Goal: Task Accomplishment & Management: Manage account settings

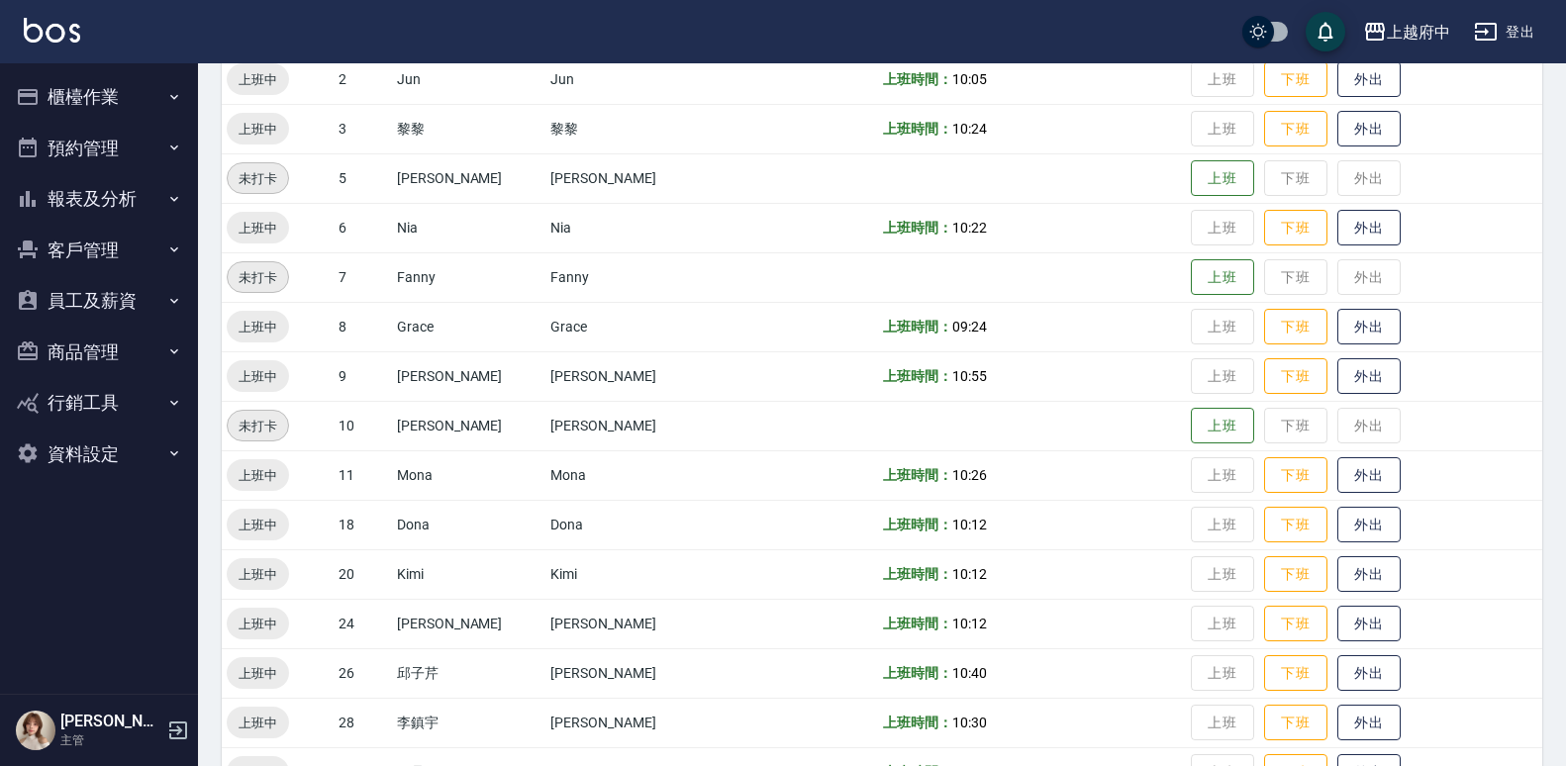
scroll to position [306, 0]
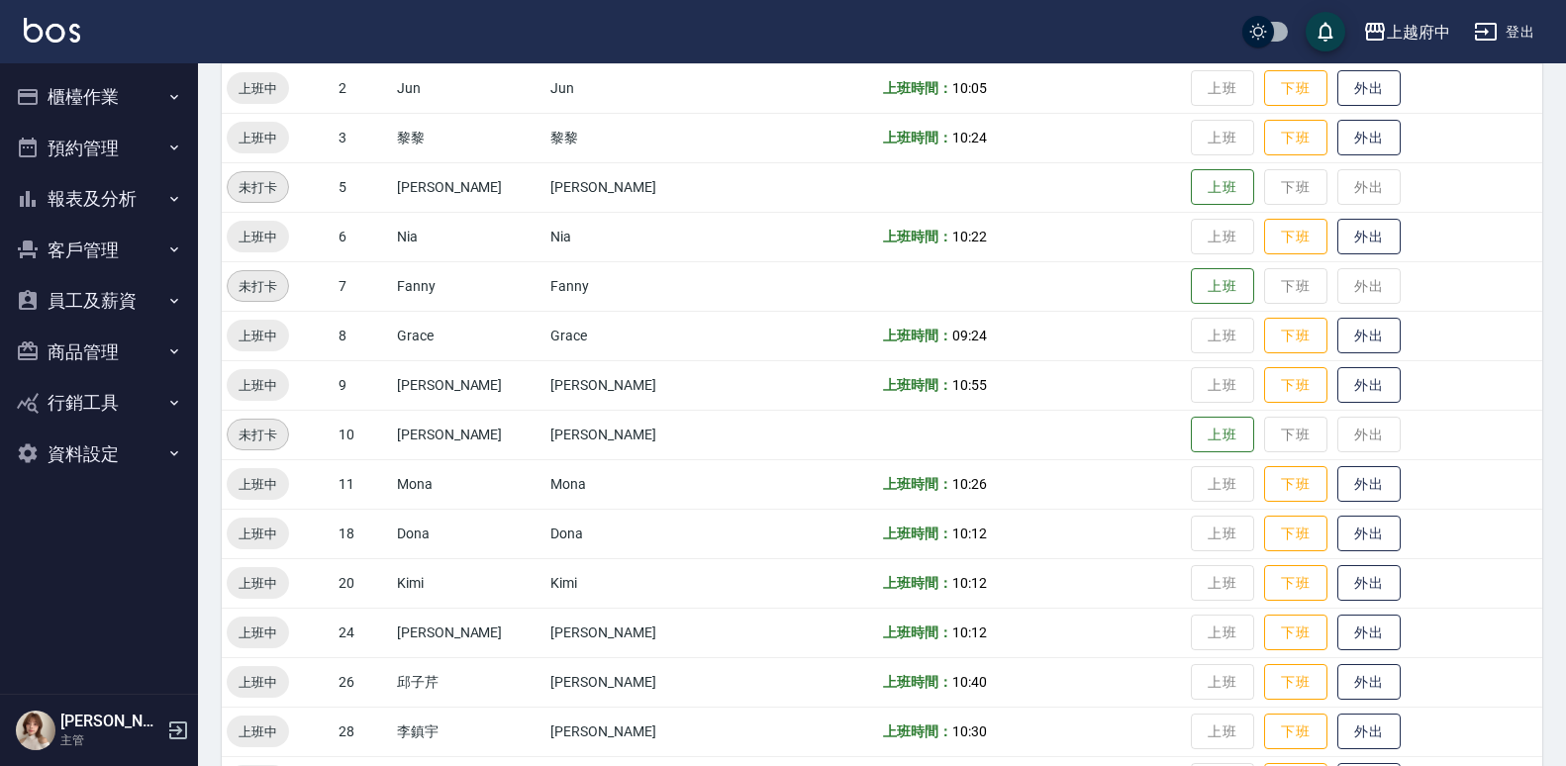
click at [1110, 467] on td "上班時間： 10:26" at bounding box center [1032, 483] width 308 height 49
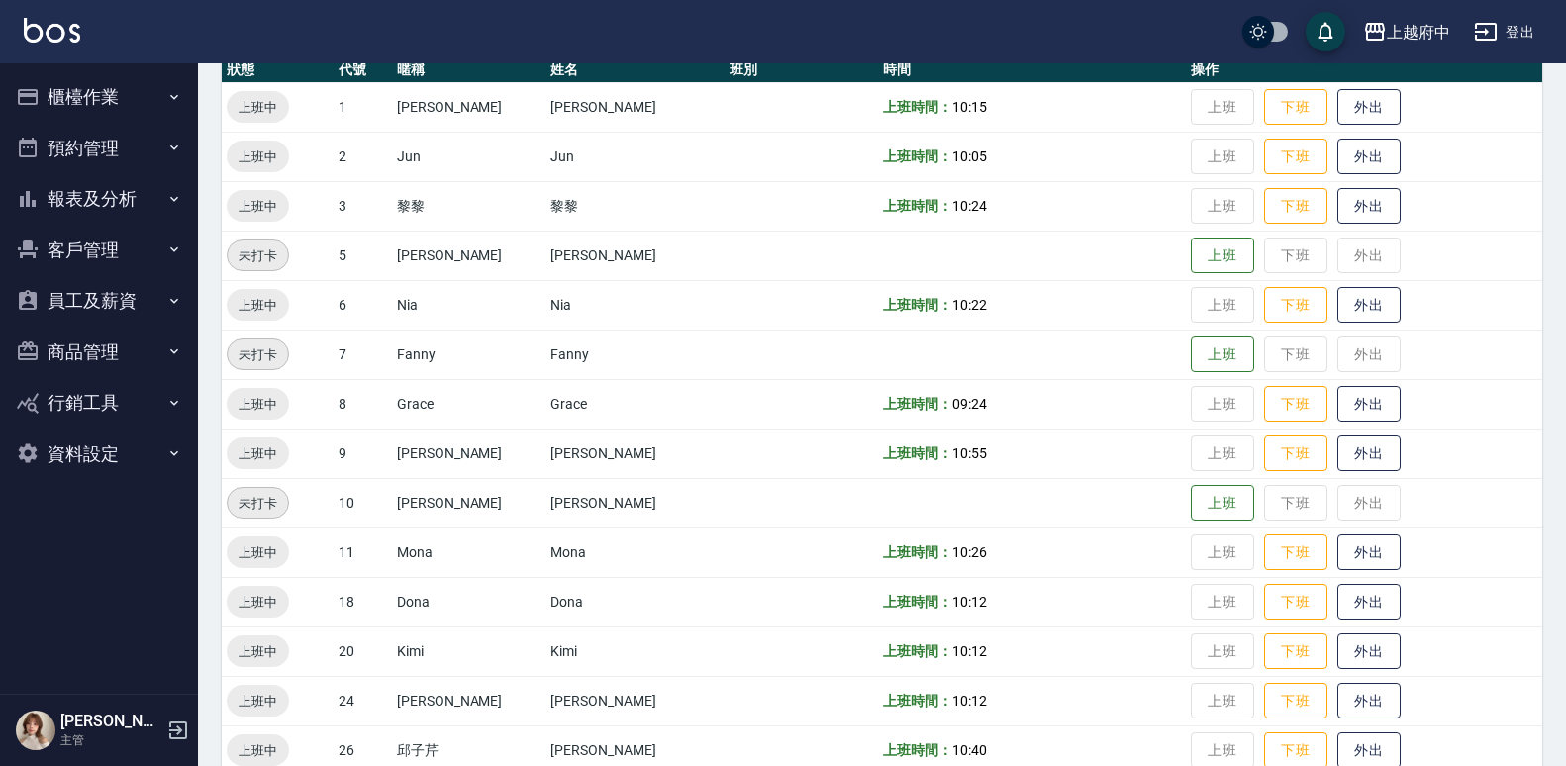
click at [1112, 633] on td "上班時間： 10:12" at bounding box center [1032, 650] width 308 height 49
click at [1117, 619] on td "上班時間： 10:12" at bounding box center [1032, 601] width 308 height 49
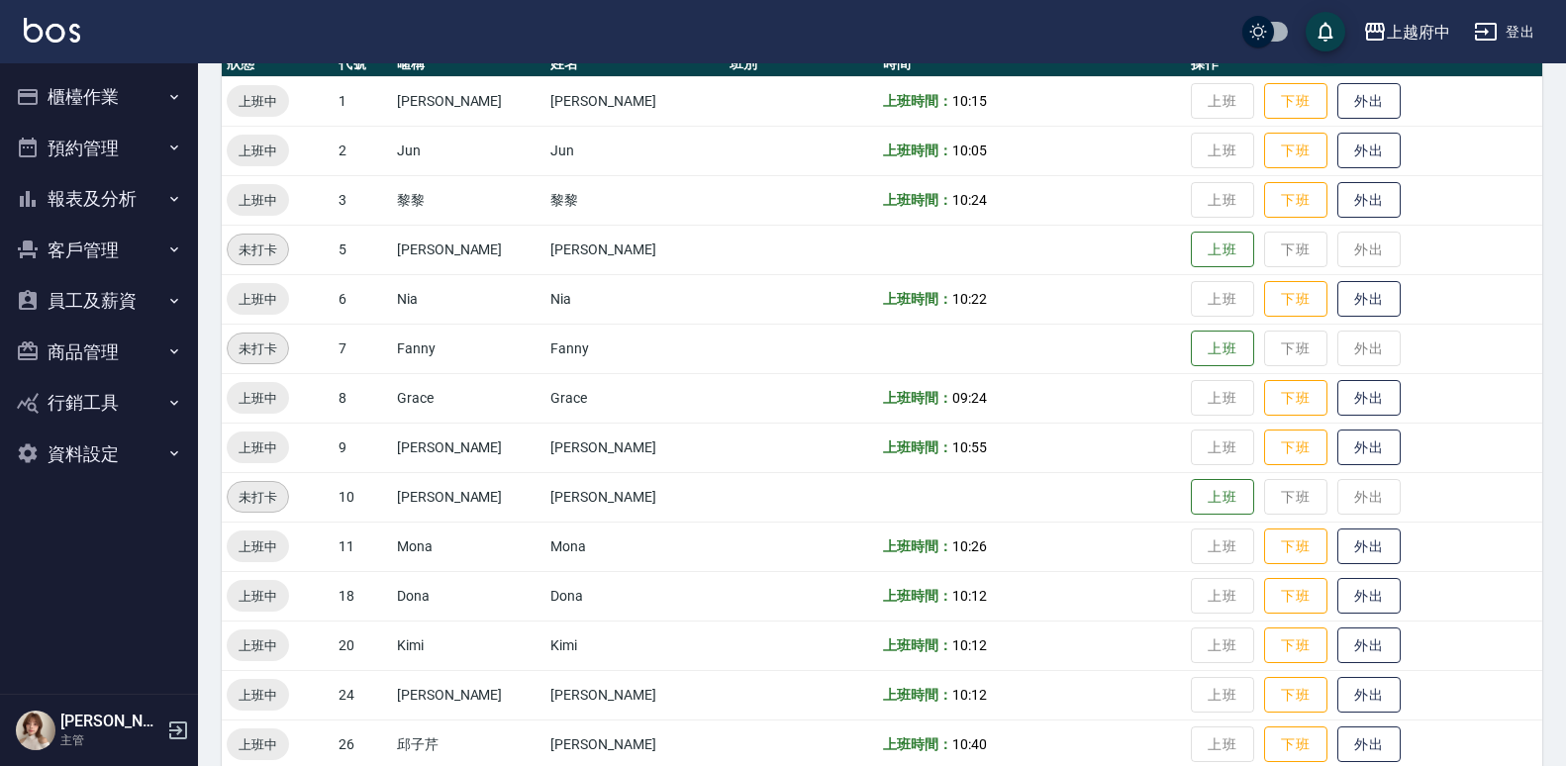
click at [1129, 657] on td "上班時間： 10:12" at bounding box center [1032, 645] width 308 height 49
click at [1127, 690] on td "上班時間： 10:12" at bounding box center [1032, 694] width 308 height 49
click at [1132, 686] on td "上班時間： 10:12" at bounding box center [1032, 694] width 308 height 49
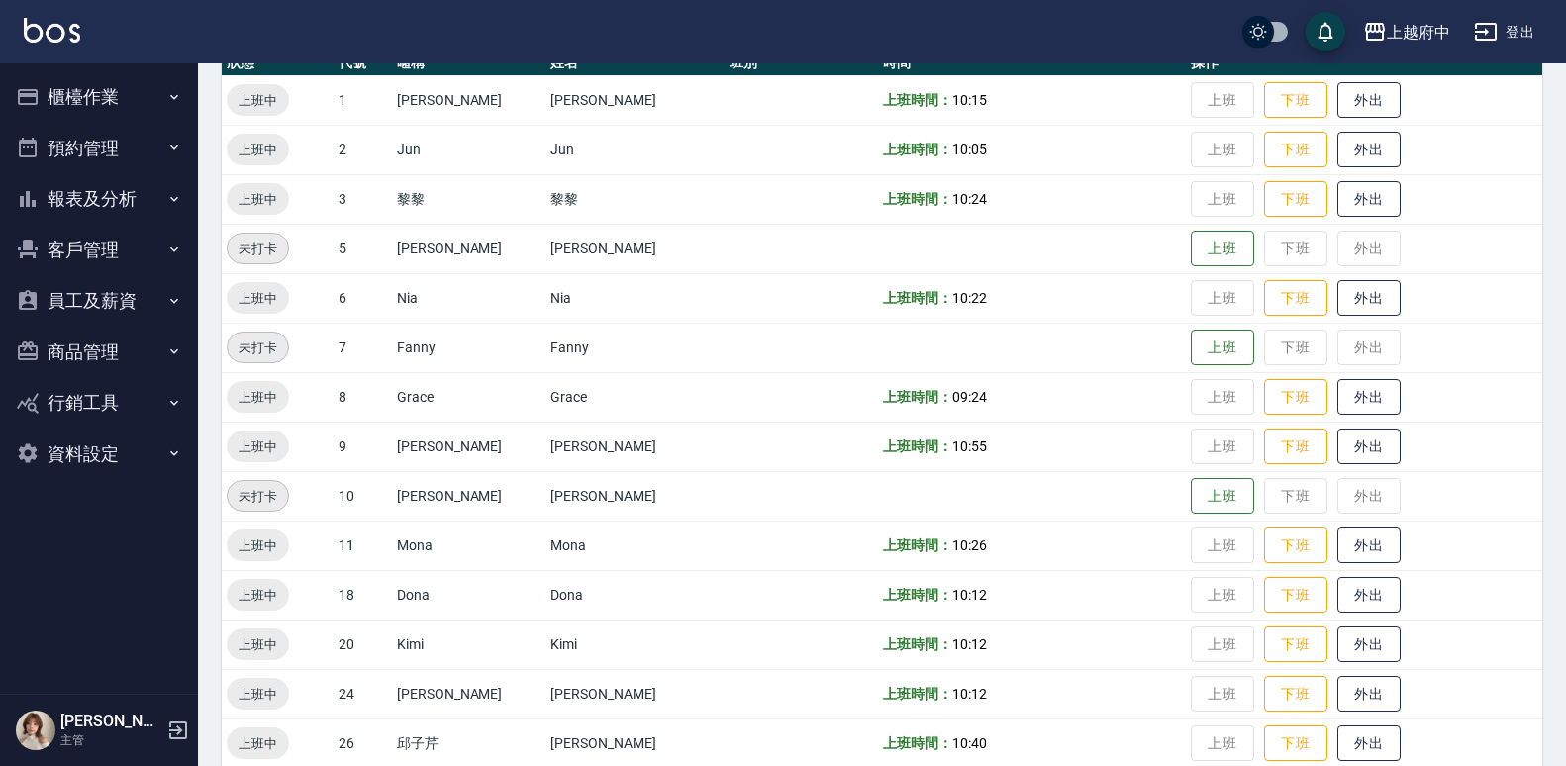
click at [878, 665] on td "上班時間： 10:12" at bounding box center [1032, 644] width 308 height 49
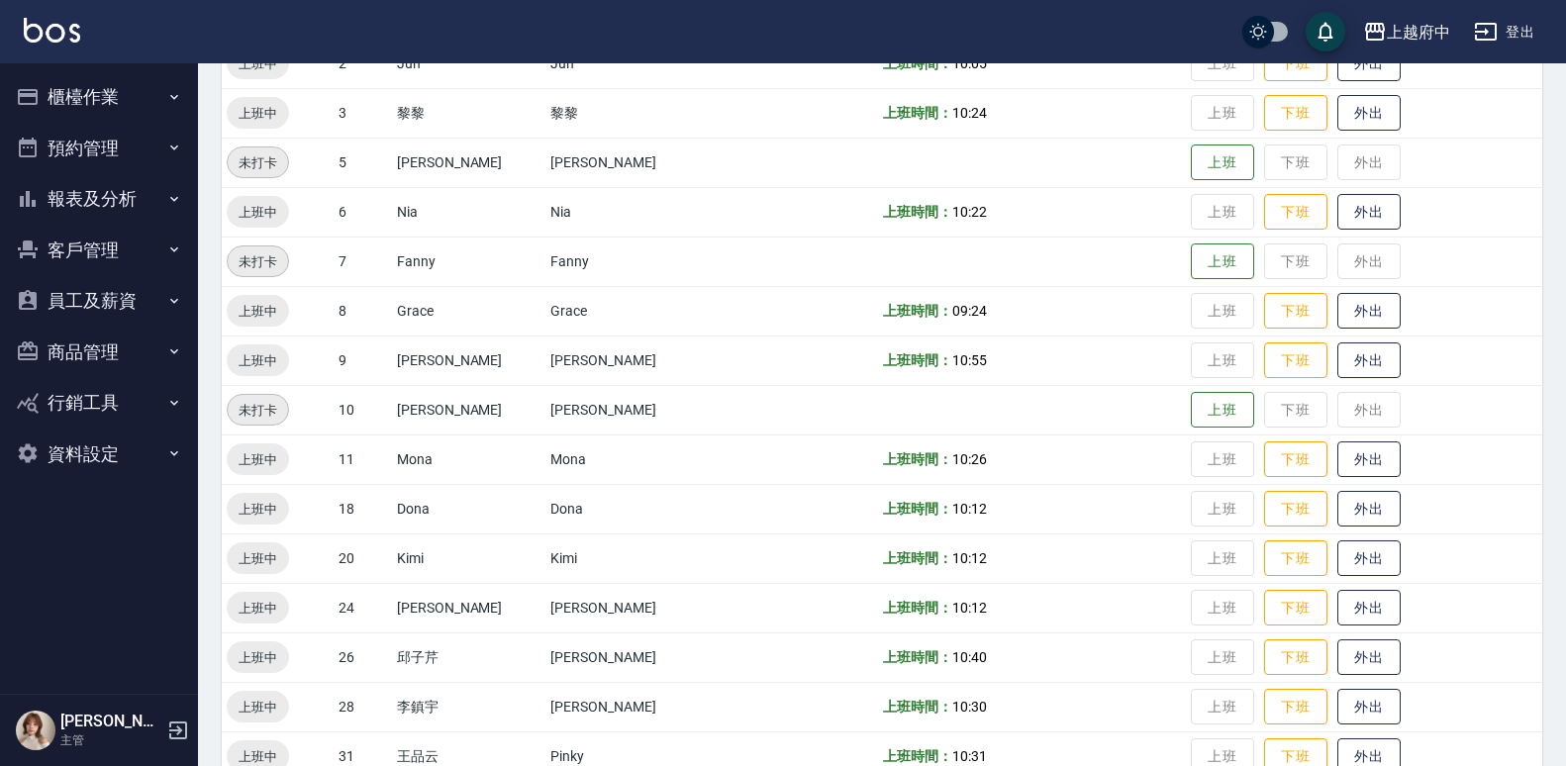
click at [1073, 255] on td at bounding box center [1032, 261] width 308 height 49
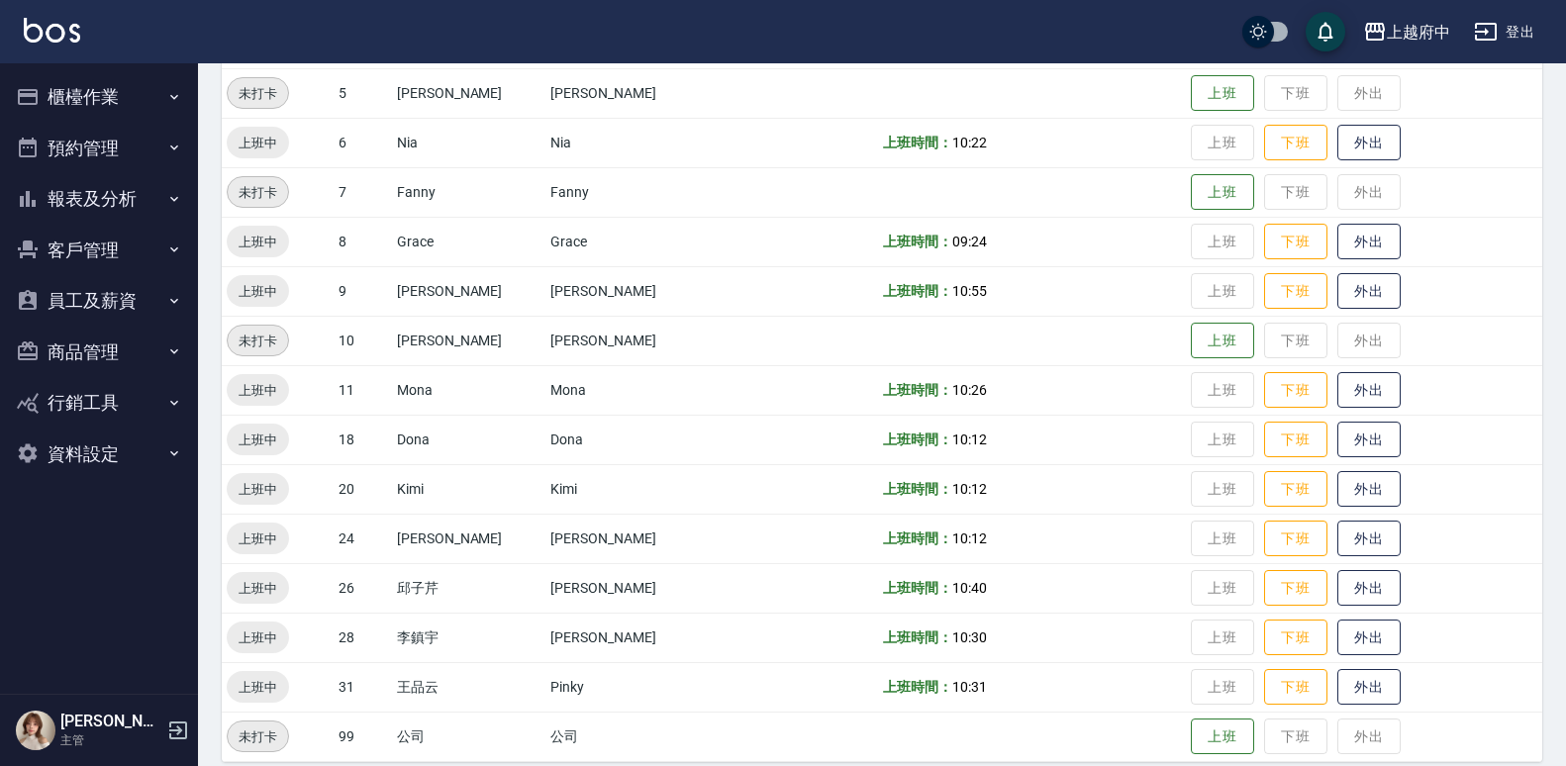
scroll to position [420, 0]
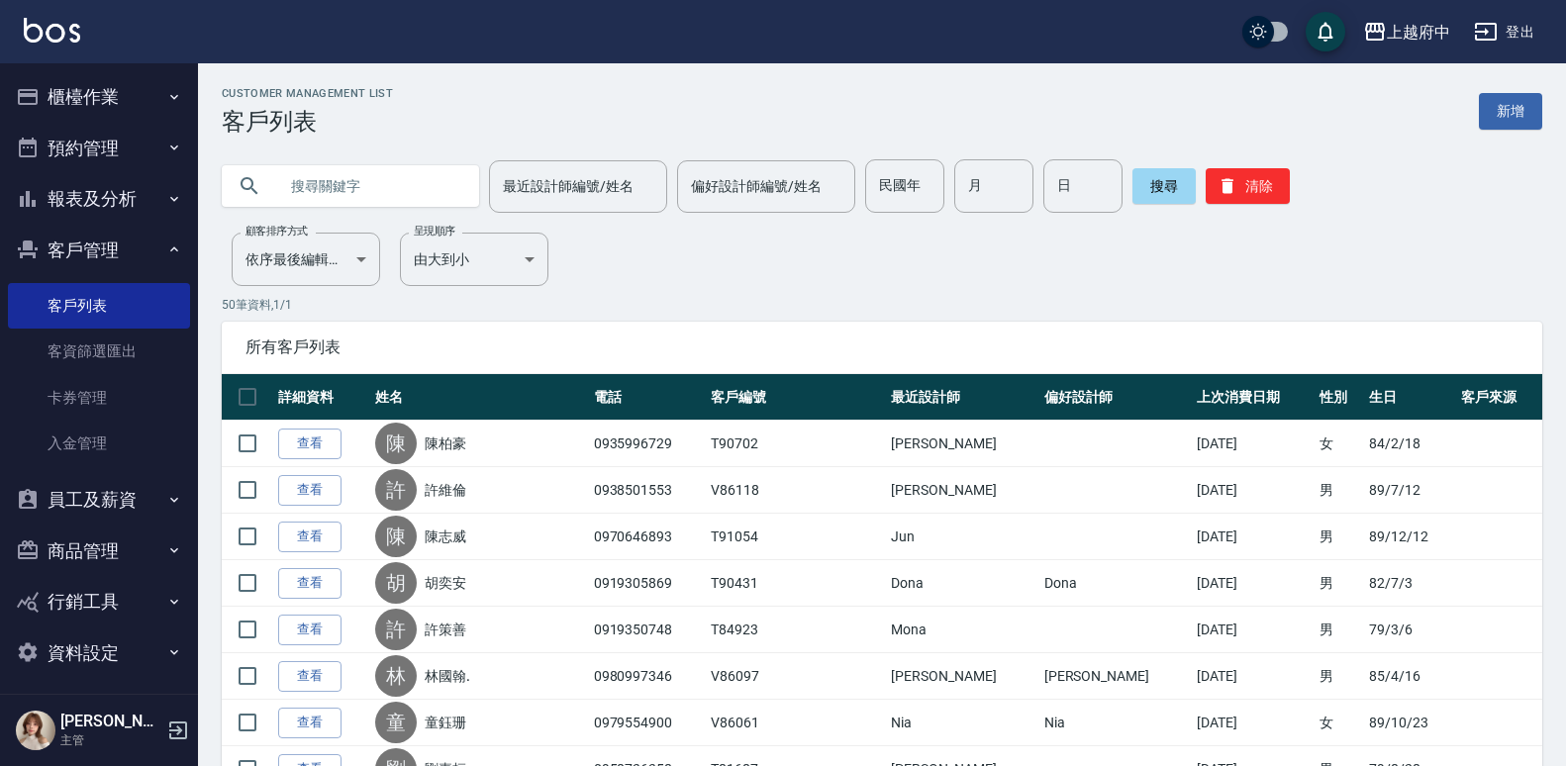
click at [387, 196] on input "text" at bounding box center [370, 185] width 186 height 53
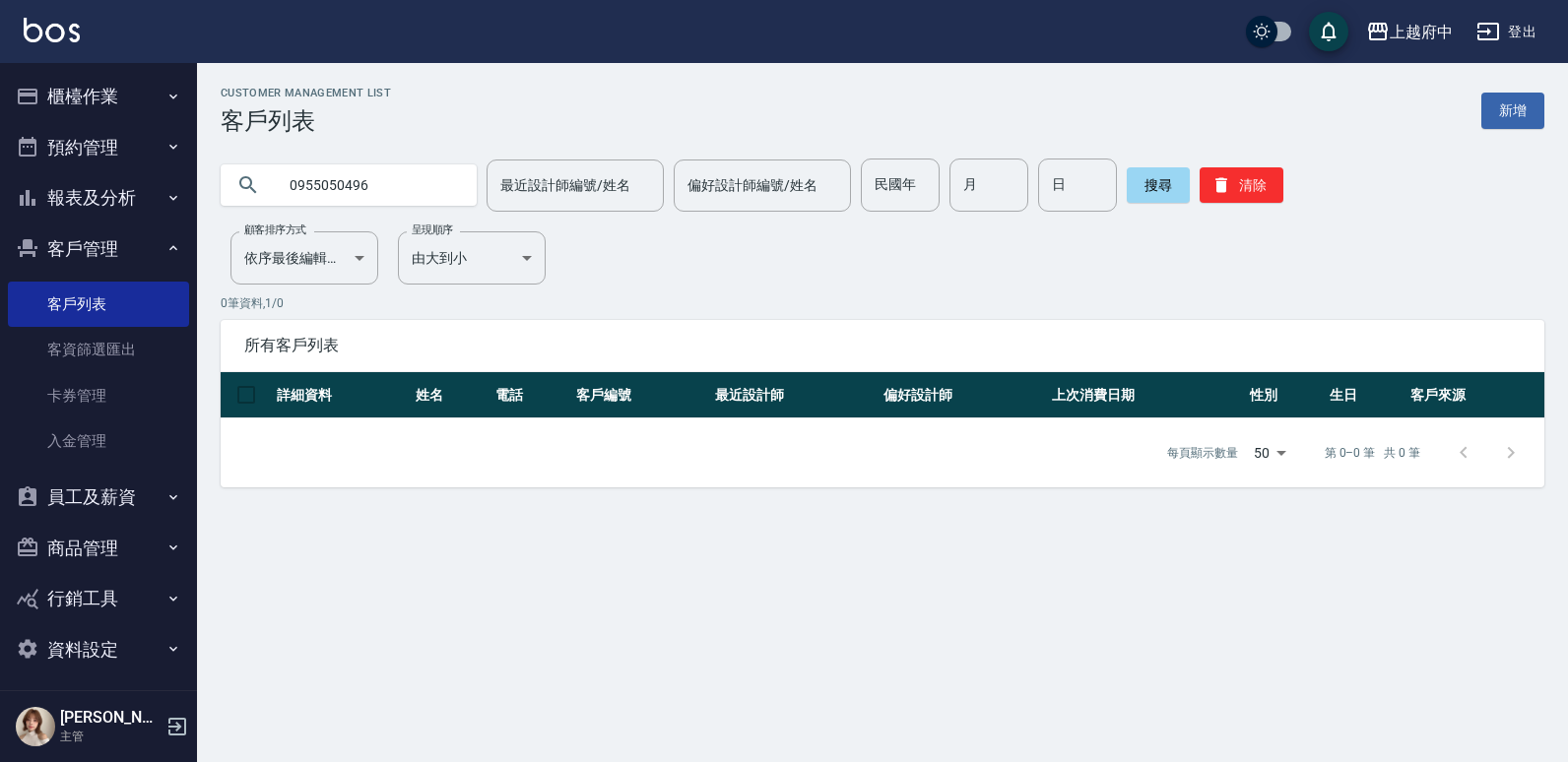
drag, startPoint x: 376, startPoint y: 176, endPoint x: 211, endPoint y: 209, distance: 168.3
click at [211, 209] on div "0955050496 最近設計師編號/姓名 最近設計師編號/姓名 偏好設計師編號/姓名 偏好設計師編號/姓名 民國年 民國年 月 月 日 日 搜尋 清除" at bounding box center [871, 173] width 1347 height 77
type input "90105"
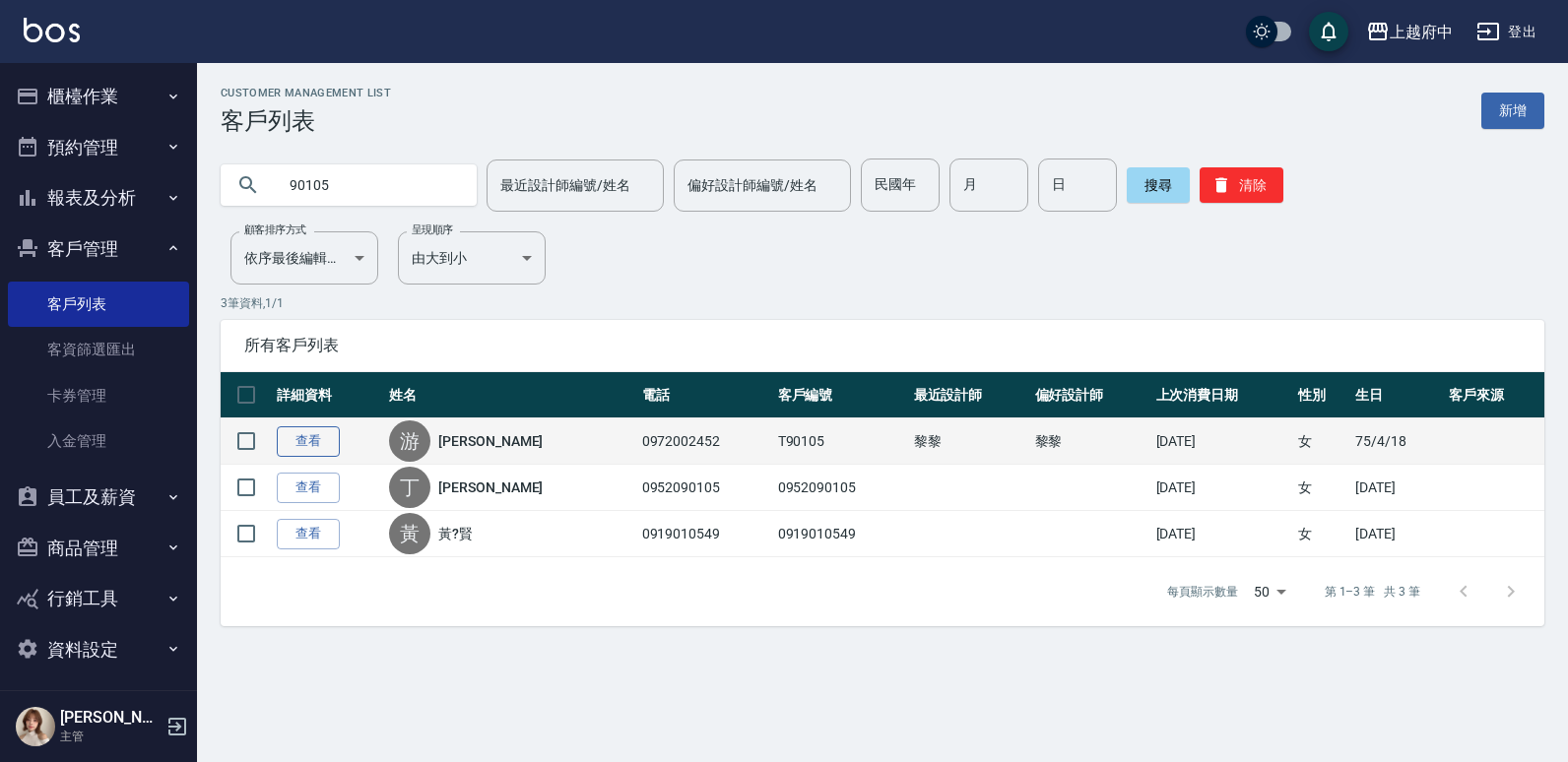
click at [292, 439] on link "查看" at bounding box center [307, 442] width 63 height 31
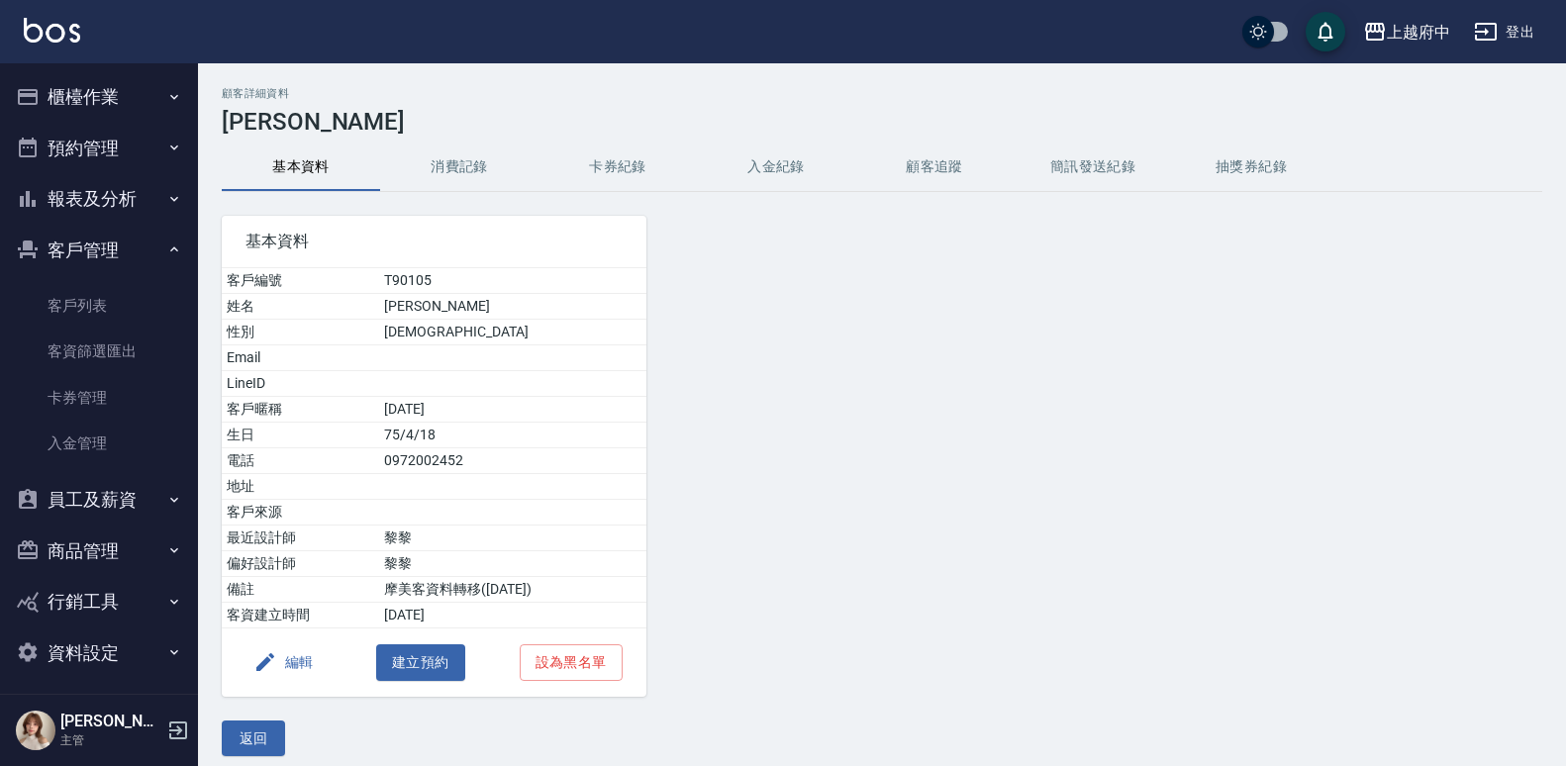
click at [461, 166] on button "消費記錄" at bounding box center [459, 167] width 158 height 48
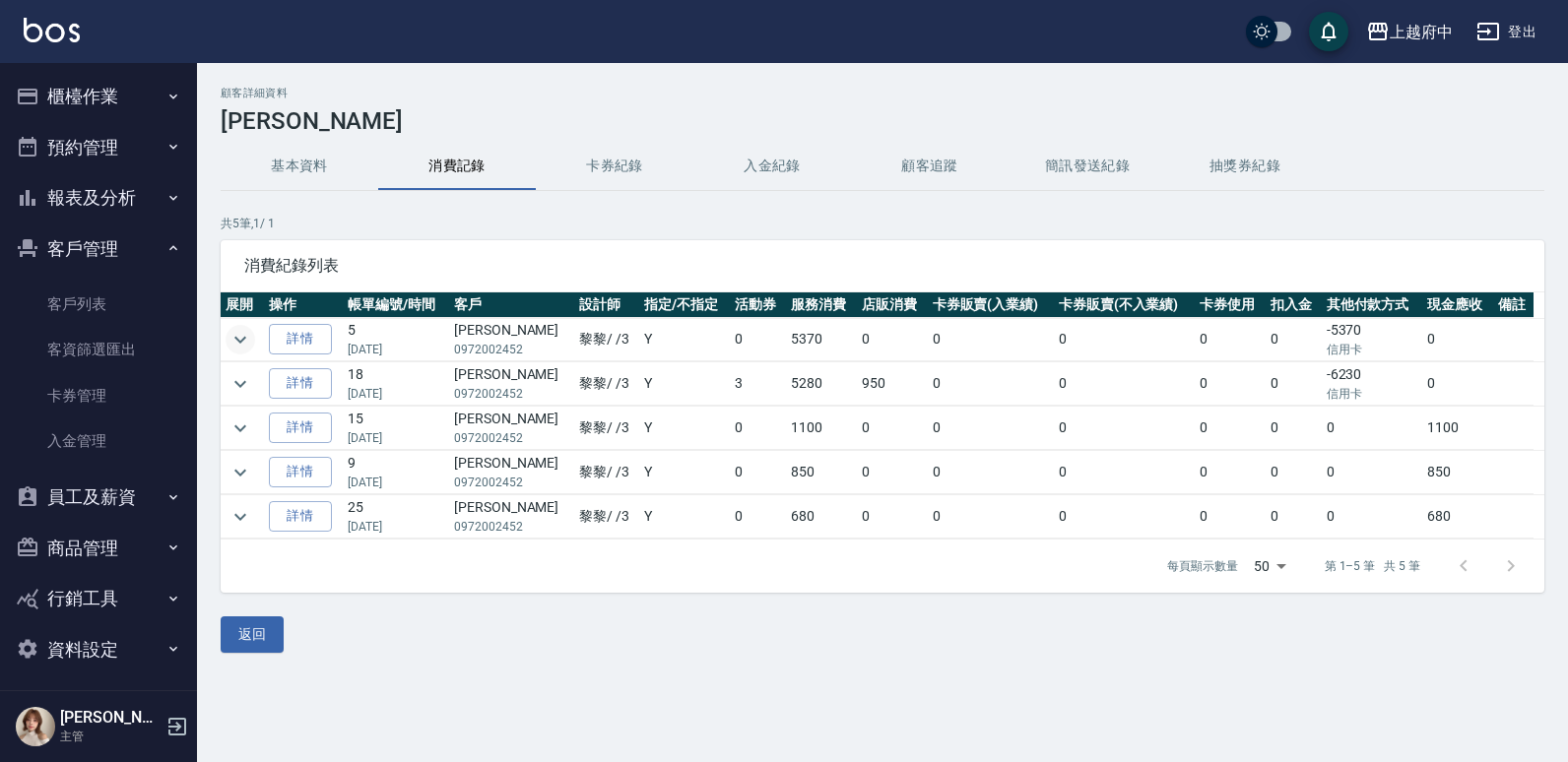
click at [240, 332] on icon "expand row" at bounding box center [241, 340] width 24 height 24
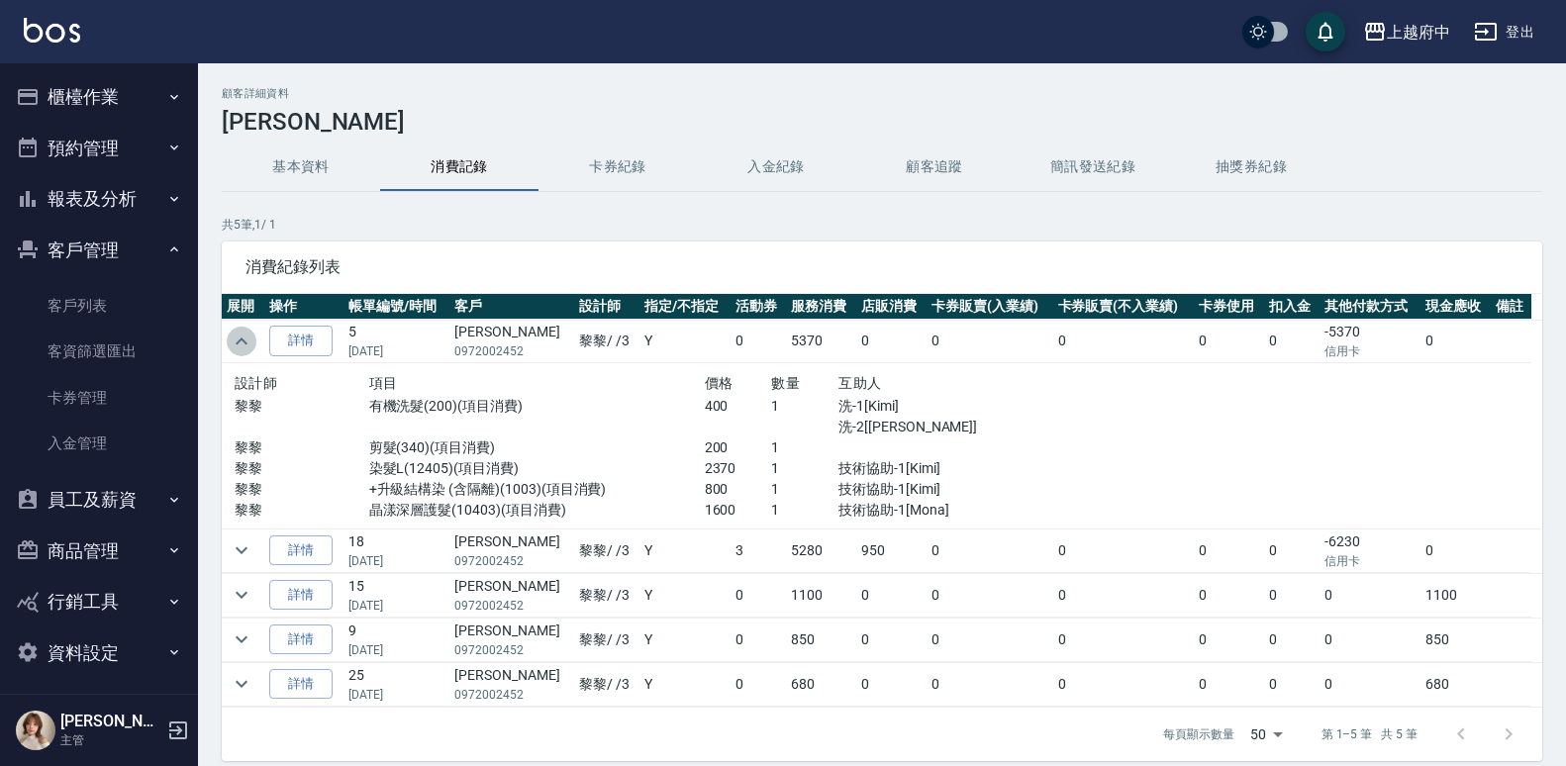
click at [241, 334] on icon "expand row" at bounding box center [242, 342] width 24 height 24
